Goal: Task Accomplishment & Management: Manage account settings

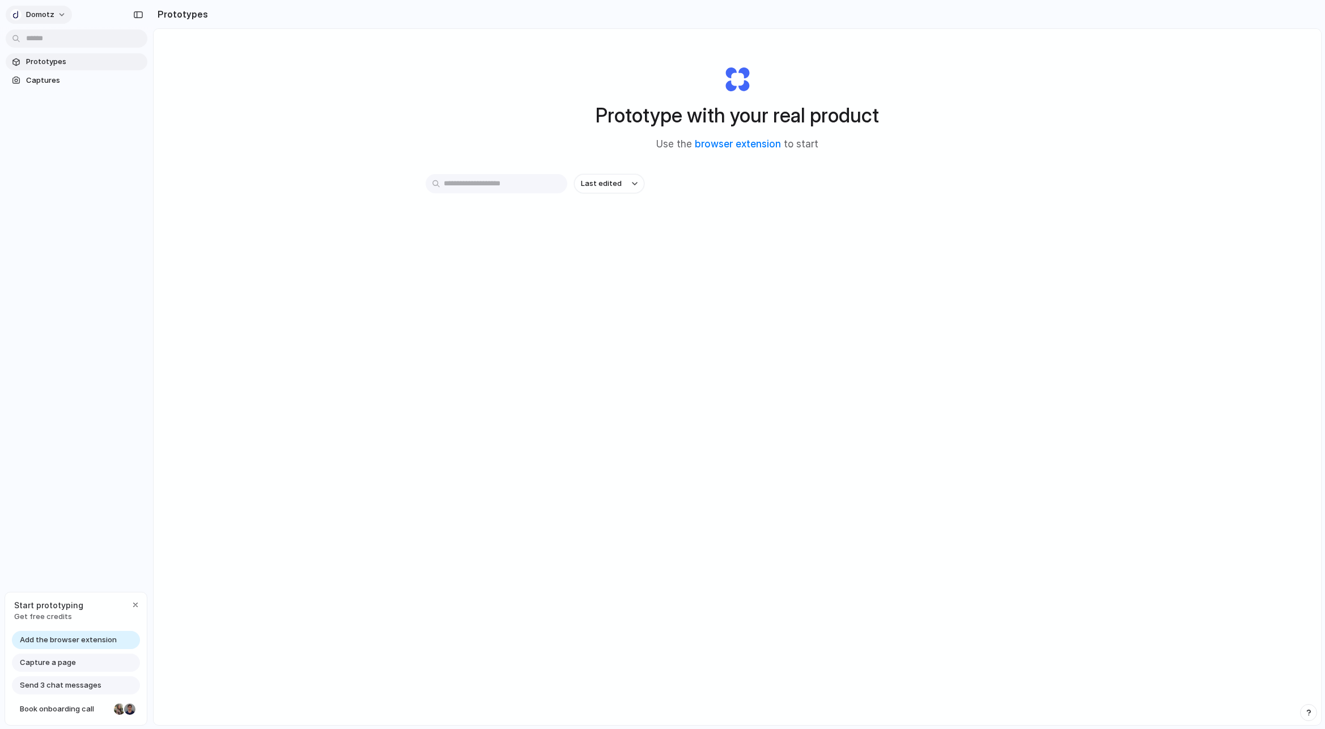
click at [50, 15] on span "Domotz" at bounding box center [40, 14] width 28 height 11
click at [127, 124] on div "Settings Invite members Change theme Sign out" at bounding box center [662, 364] width 1325 height 729
click at [133, 602] on div "button" at bounding box center [135, 604] width 9 height 9
click at [39, 78] on span "Captures" at bounding box center [84, 80] width 117 height 11
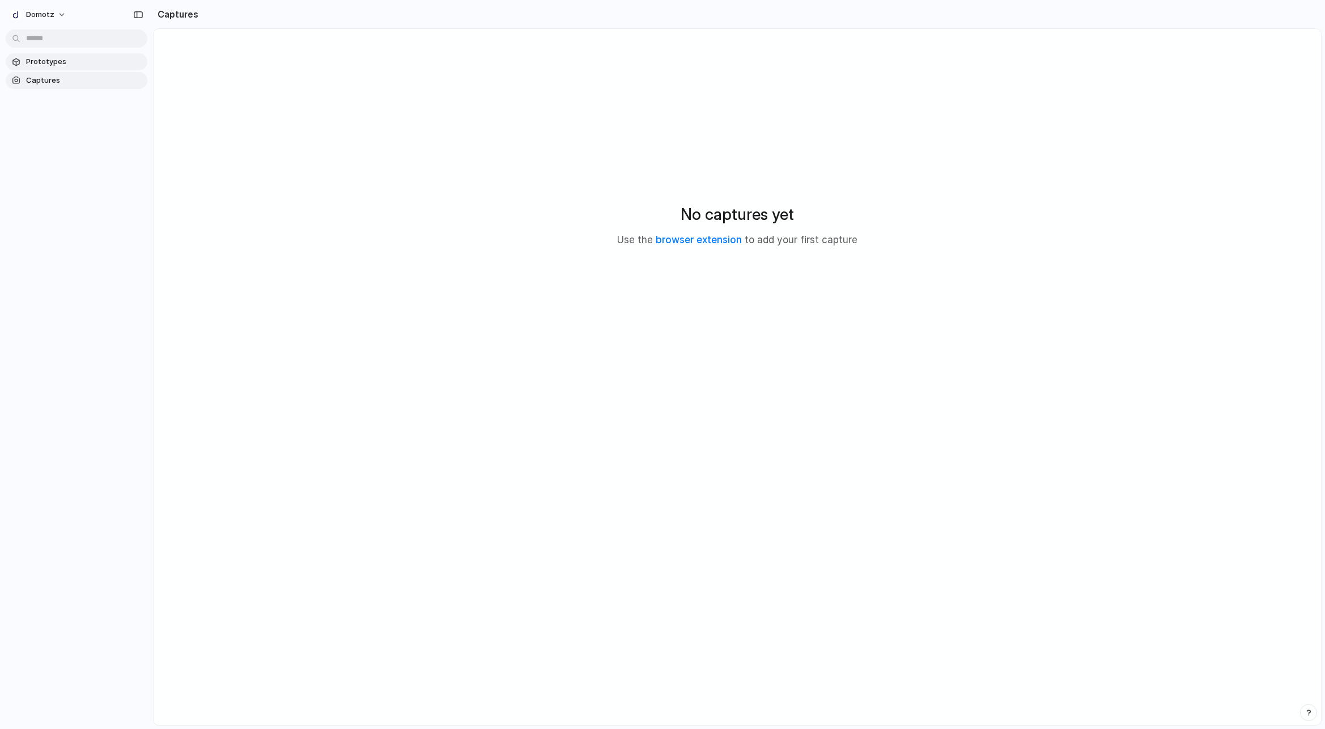
click at [42, 66] on span "Prototypes" at bounding box center [84, 61] width 117 height 11
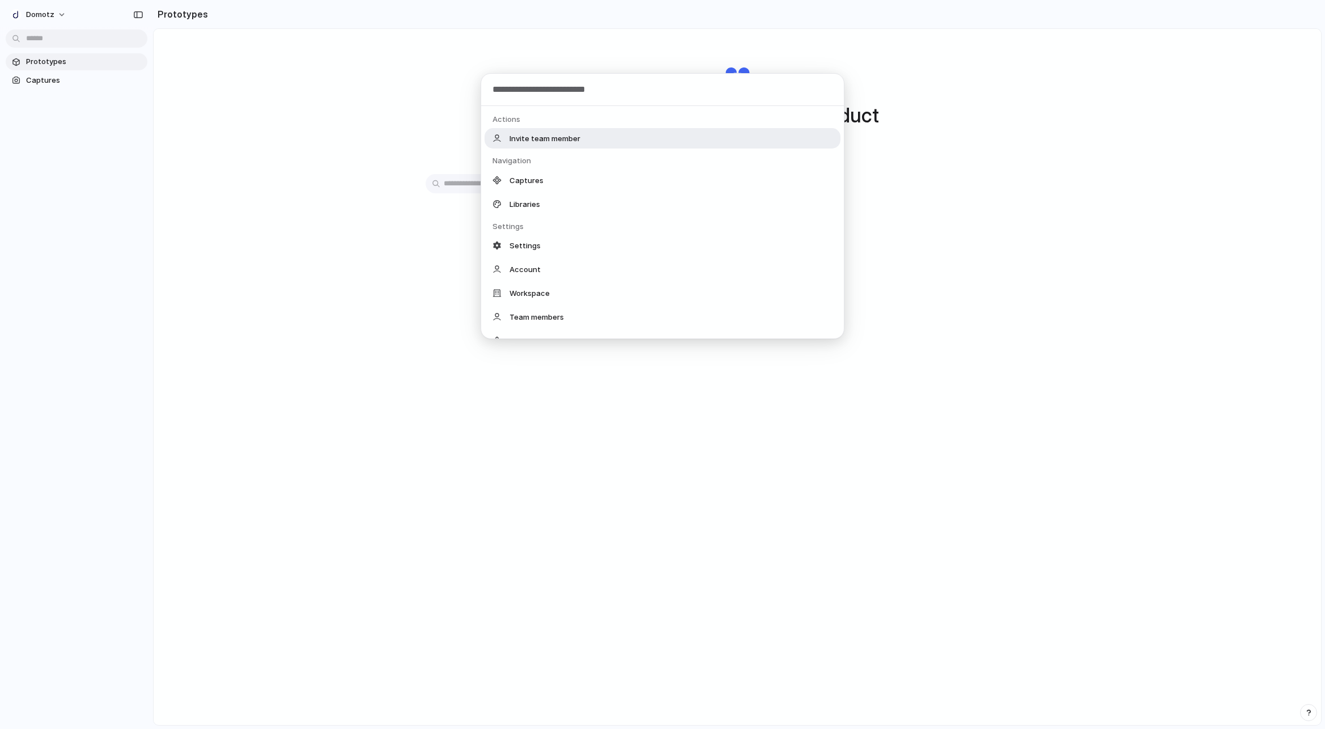
click at [45, 39] on body "Domotz Prototypes Captures Prototypes Prototype with your real product Use the …" at bounding box center [662, 364] width 1325 height 729
click at [553, 268] on div "Account" at bounding box center [662, 269] width 356 height 20
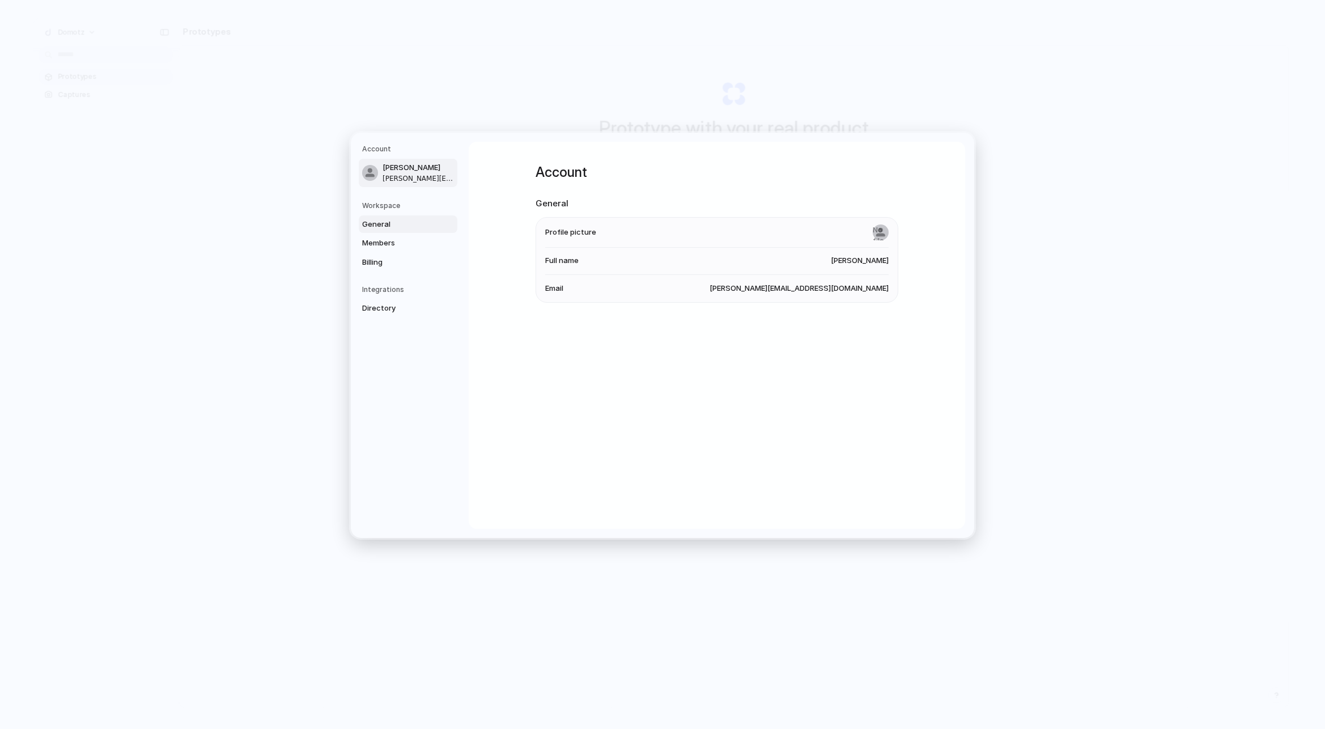
click at [384, 225] on span "General" at bounding box center [398, 224] width 73 height 11
click at [378, 238] on span "Members" at bounding box center [398, 242] width 73 height 11
click at [385, 313] on span "Directory" at bounding box center [398, 308] width 73 height 11
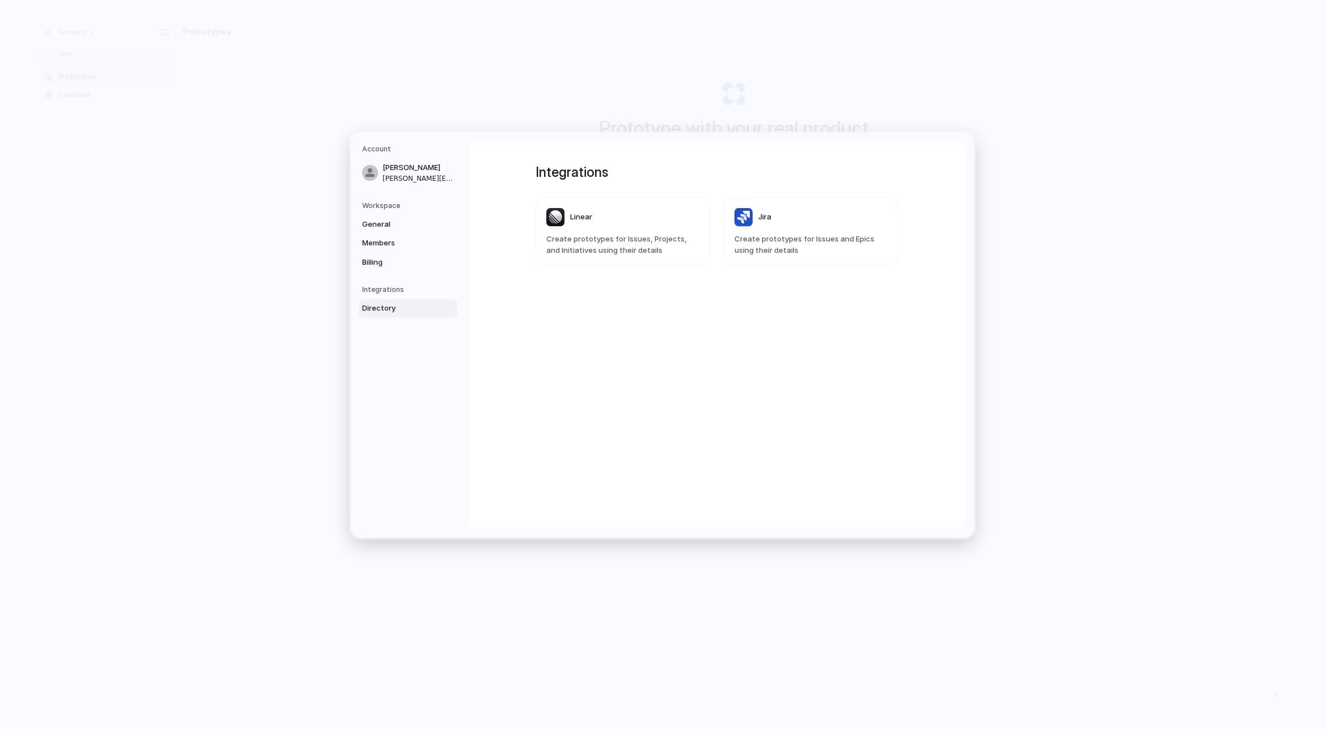
click at [389, 203] on h5 "Workspace" at bounding box center [409, 206] width 95 height 10
click at [391, 198] on nav "Account [PERSON_NAME] [PERSON_NAME][EMAIL_ADDRESS][DOMAIN_NAME] Workspace Gener…" at bounding box center [410, 335] width 118 height 405
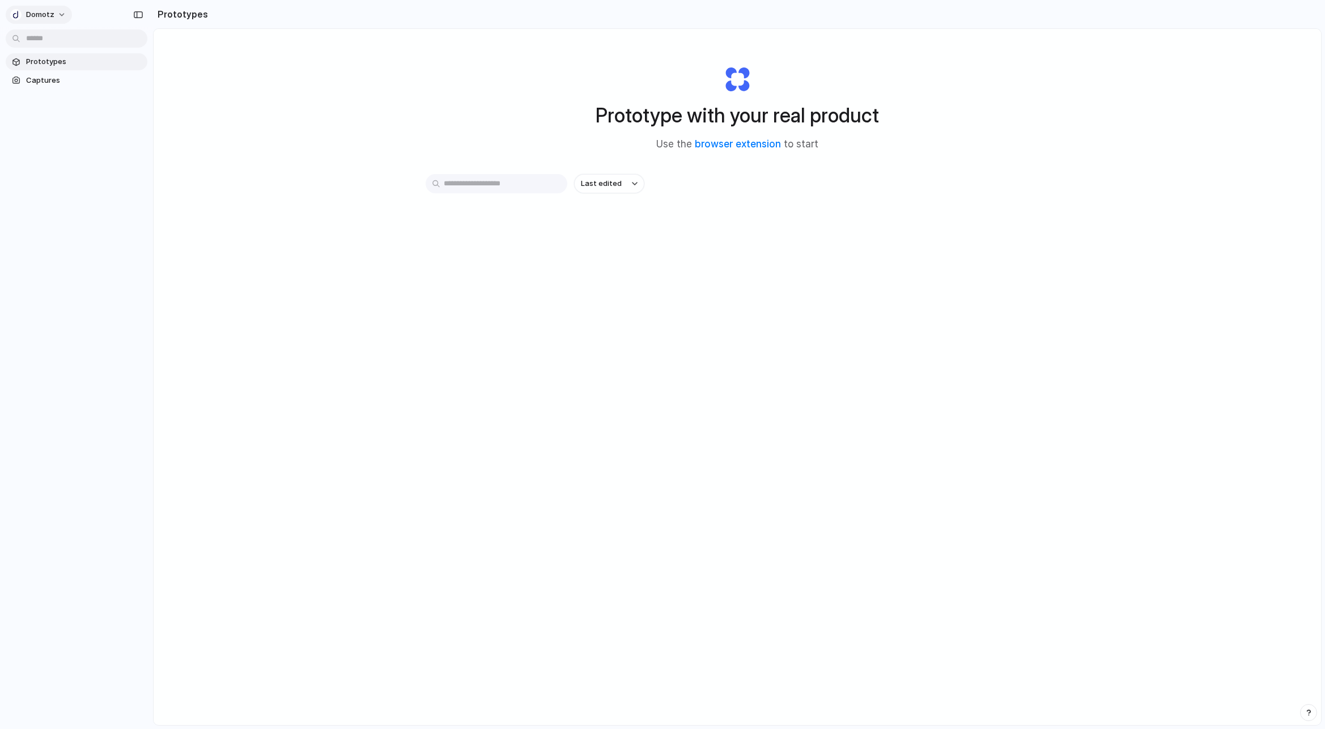
click at [50, 14] on span "Domotz" at bounding box center [40, 14] width 28 height 11
click at [46, 35] on span "Settings" at bounding box center [41, 40] width 31 height 11
click at [61, 14] on button "Domotz" at bounding box center [39, 15] width 66 height 18
click at [57, 177] on div "Settings Invite members Change theme Sign out" at bounding box center [662, 364] width 1325 height 729
click at [43, 9] on span "Domotz" at bounding box center [40, 14] width 28 height 11
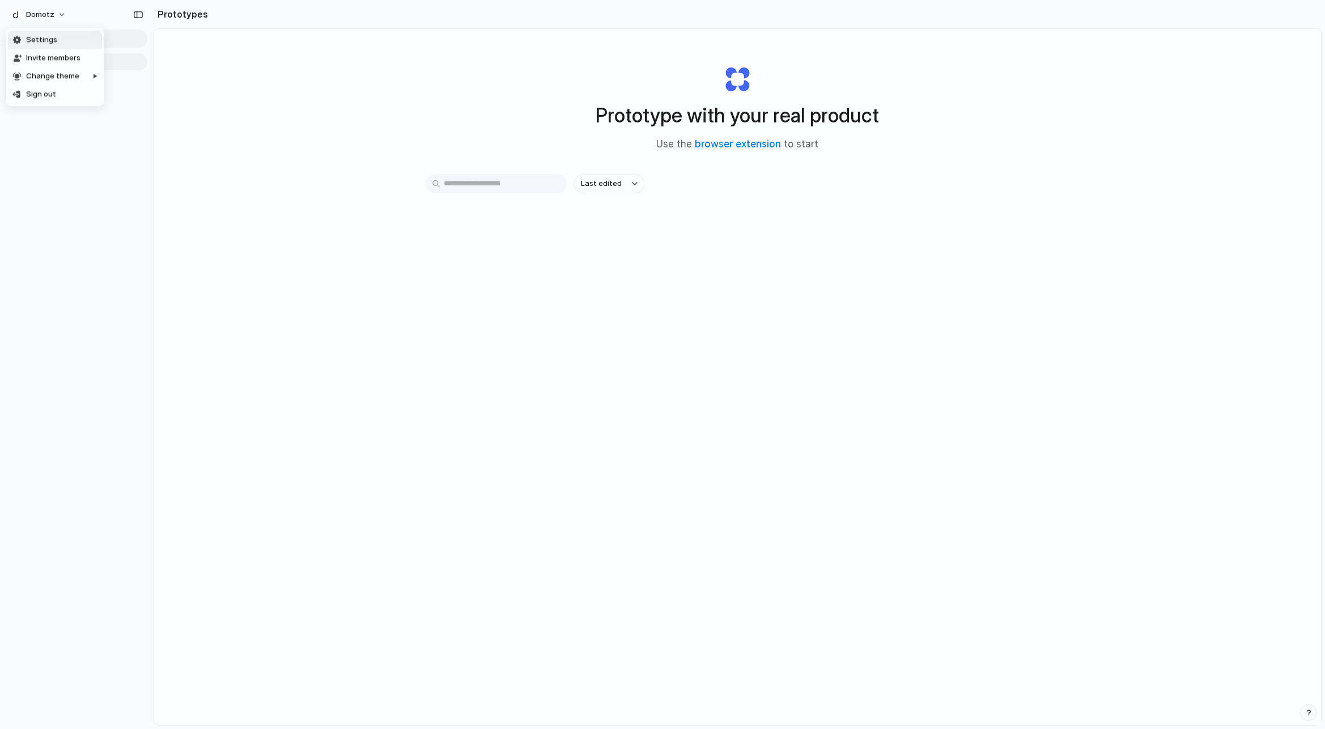
click at [37, 40] on span "Settings" at bounding box center [41, 40] width 31 height 11
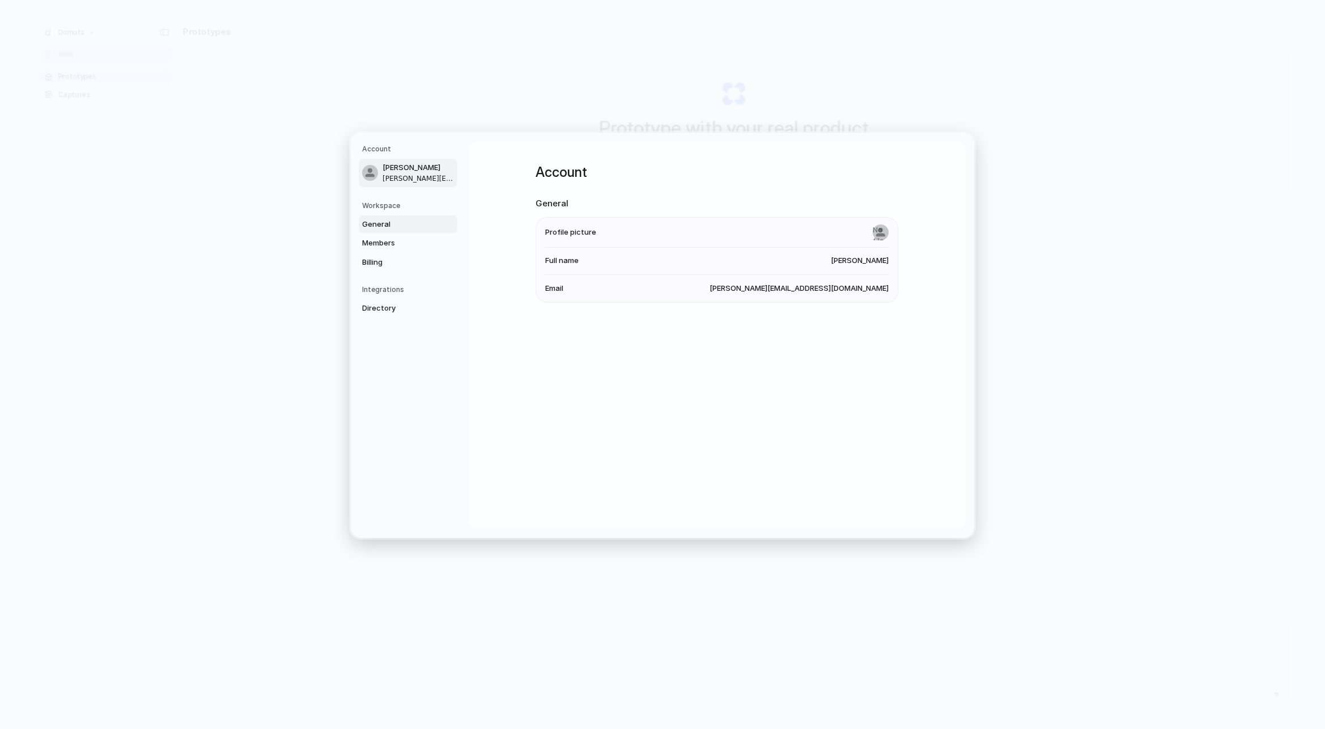
click at [397, 220] on span "General" at bounding box center [398, 224] width 73 height 11
click at [391, 244] on span "Members" at bounding box center [398, 242] width 73 height 11
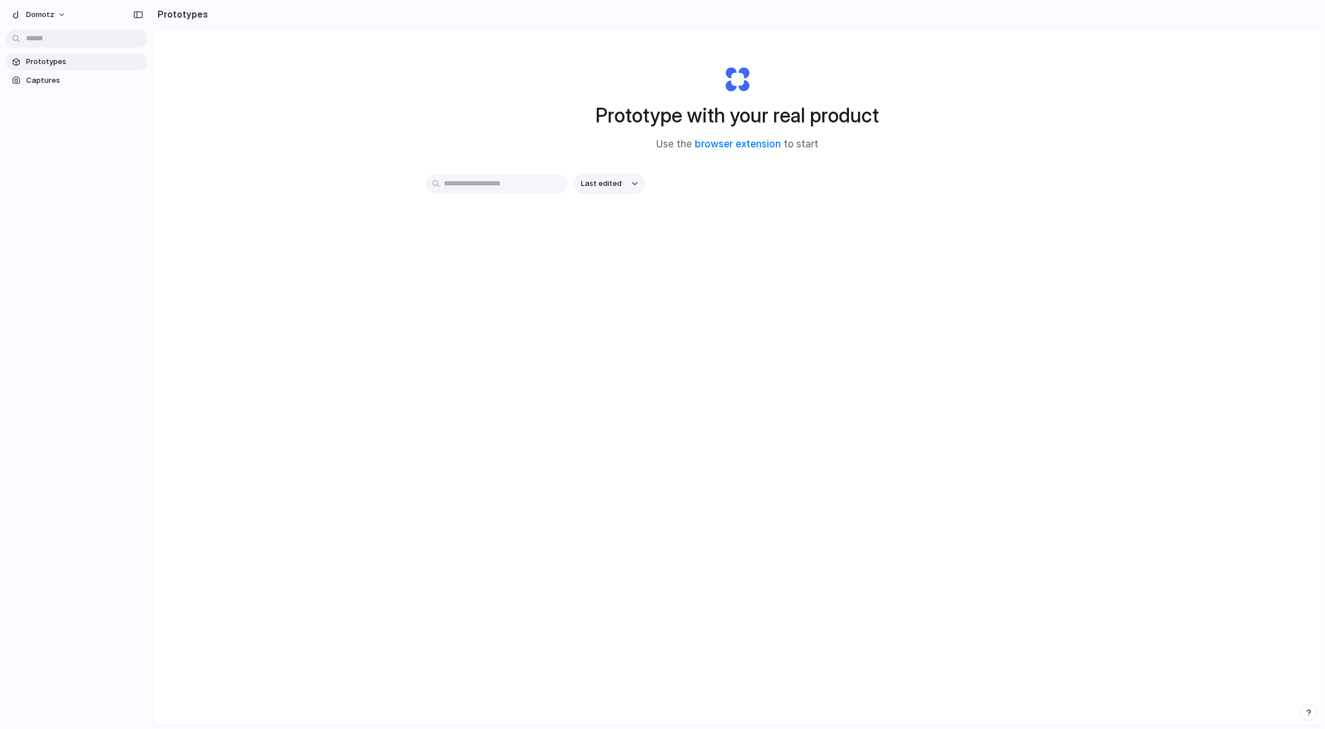
click at [618, 187] on button "Last edited" at bounding box center [609, 183] width 70 height 19
click at [538, 322] on div "Last edited Last created Alphabetical" at bounding box center [662, 364] width 1325 height 729
